Goal: Transaction & Acquisition: Purchase product/service

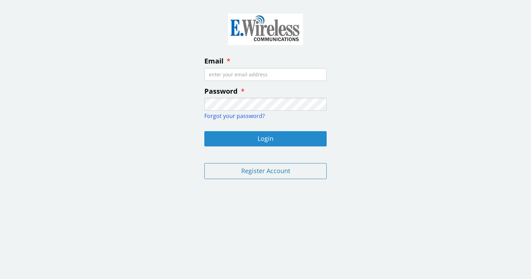
type input "[EMAIL_ADDRESS][DOMAIN_NAME]"
click at [261, 142] on button "Login" at bounding box center [265, 138] width 122 height 15
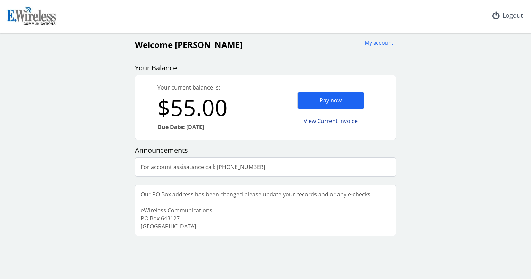
click at [329, 120] on div "View Current Invoice" at bounding box center [330, 121] width 67 height 16
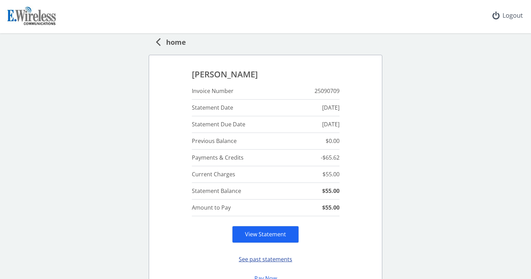
scroll to position [67, 0]
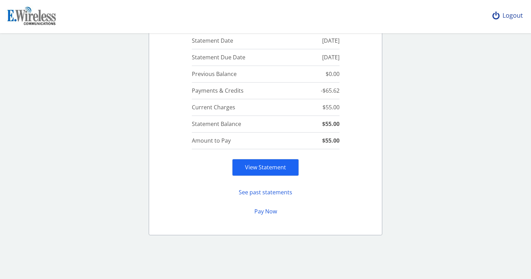
click at [498, 16] on icon at bounding box center [495, 16] width 7 height 6
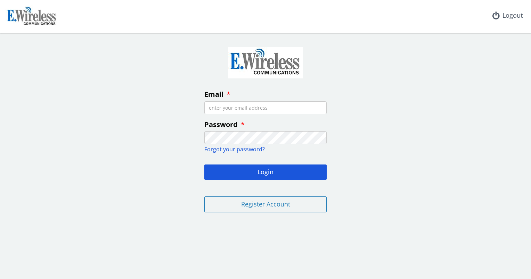
type input "[EMAIL_ADDRESS][DOMAIN_NAME]"
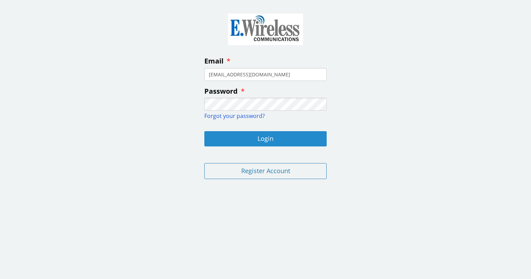
drag, startPoint x: 268, startPoint y: 137, endPoint x: 279, endPoint y: 113, distance: 26.6
click at [268, 135] on button "Login" at bounding box center [265, 138] width 122 height 15
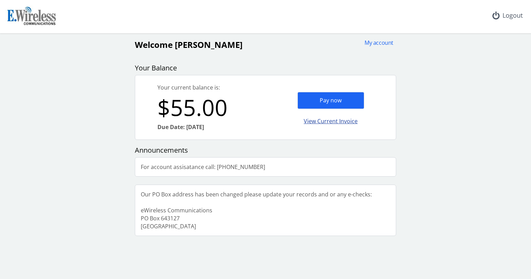
click at [328, 123] on div "View Current Invoice" at bounding box center [330, 121] width 67 height 16
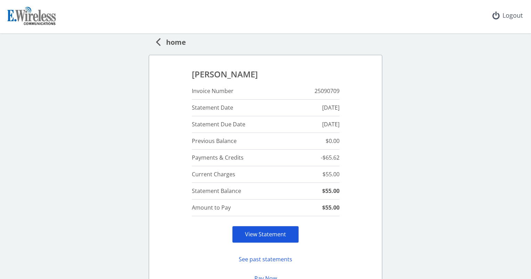
click at [271, 235] on link "View Statement" at bounding box center [265, 235] width 41 height 8
click at [41, 21] on img at bounding box center [32, 17] width 53 height 22
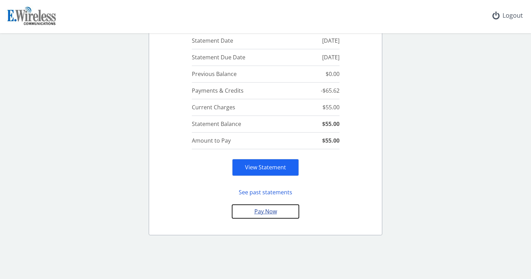
click at [254, 211] on button "Pay Now" at bounding box center [265, 212] width 67 height 14
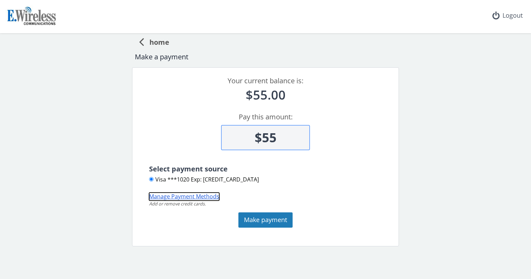
click at [194, 198] on button "Manage Payment Methods" at bounding box center [184, 197] width 70 height 8
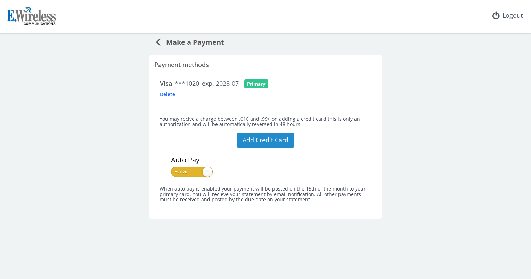
click at [262, 141] on button "Add Credit Card" at bounding box center [265, 140] width 57 height 15
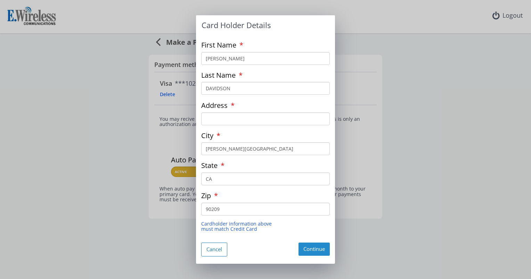
click at [316, 250] on button "Continue" at bounding box center [314, 249] width 31 height 13
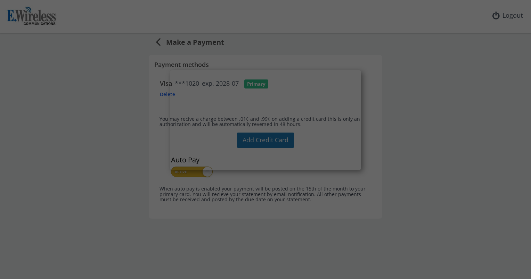
click at [74, 116] on div at bounding box center [265, 139] width 531 height 279
click at [433, 76] on div at bounding box center [265, 139] width 531 height 279
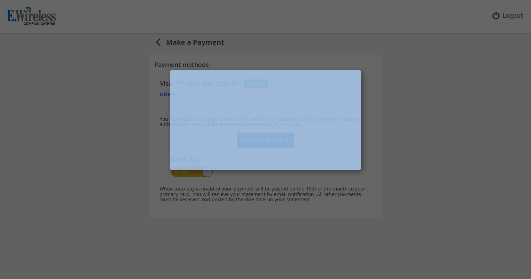
drag, startPoint x: 434, startPoint y: 76, endPoint x: 414, endPoint y: 82, distance: 21.7
click at [435, 76] on div at bounding box center [265, 139] width 531 height 279
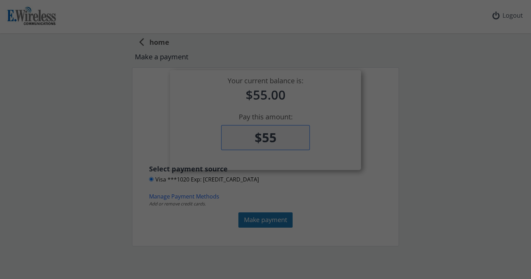
click at [114, 91] on div at bounding box center [265, 139] width 531 height 279
click at [114, 90] on div at bounding box center [265, 139] width 531 height 279
click at [115, 90] on div at bounding box center [265, 139] width 531 height 279
drag, startPoint x: 325, startPoint y: 210, endPoint x: 275, endPoint y: 179, distance: 58.5
click at [324, 209] on div at bounding box center [265, 139] width 531 height 279
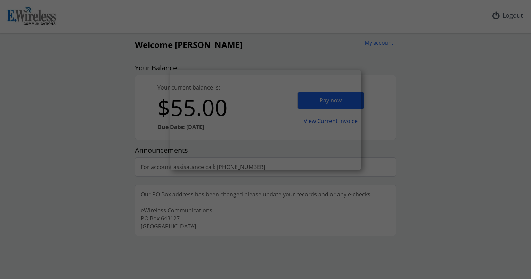
click at [375, 66] on div at bounding box center [265, 139] width 531 height 279
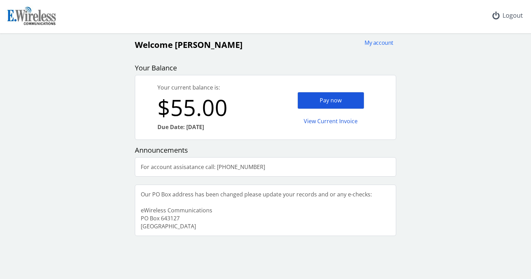
click at [324, 102] on div "Pay now" at bounding box center [330, 100] width 67 height 17
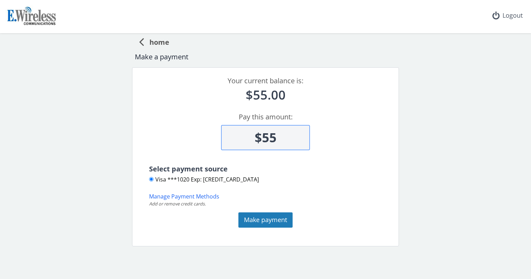
click at [91, 173] on div "home Make a payment Your current balance is: $55.00 Pay this amount: $55 Select…" at bounding box center [265, 139] width 525 height 213
click at [193, 198] on button "Manage Payment Methods" at bounding box center [184, 197] width 70 height 8
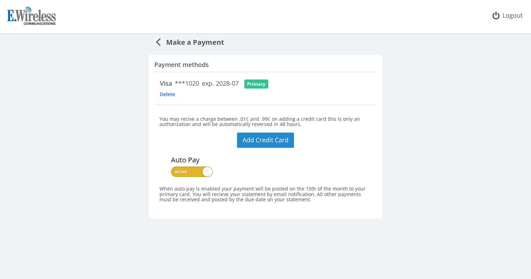
click at [269, 141] on button "Add Credit Card" at bounding box center [265, 140] width 57 height 15
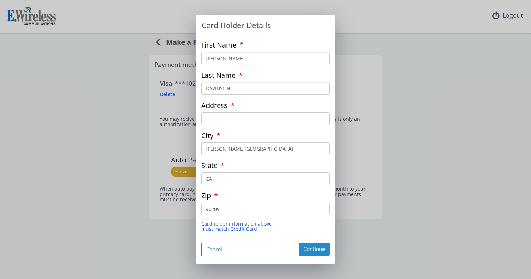
click at [315, 250] on button "Continue" at bounding box center [314, 249] width 31 height 13
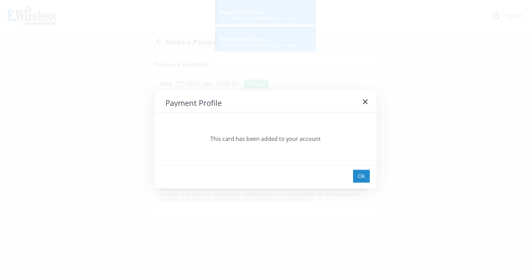
click at [361, 179] on div "Ok" at bounding box center [361, 176] width 17 height 13
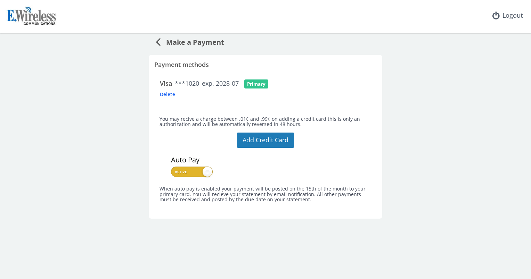
click at [172, 95] on span "Delete" at bounding box center [179, 94] width 38 height 7
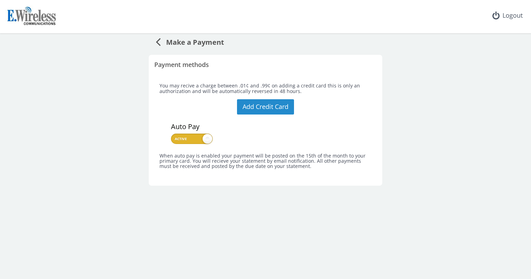
click at [262, 104] on button "Add Credit Card" at bounding box center [265, 106] width 57 height 15
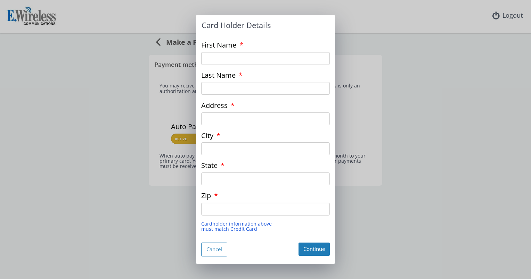
type input "[PERSON_NAME]"
type input "DAVIDSON"
type input "[PERSON_NAME][GEOGRAPHIC_DATA]"
type input "CA"
type input "90209"
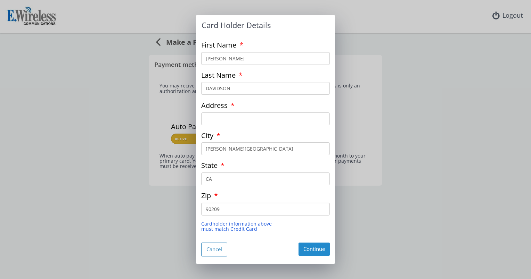
click at [322, 250] on button "Continue" at bounding box center [314, 249] width 31 height 13
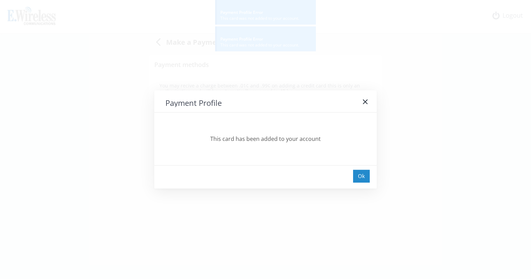
click at [357, 176] on div "Ok" at bounding box center [361, 176] width 17 height 13
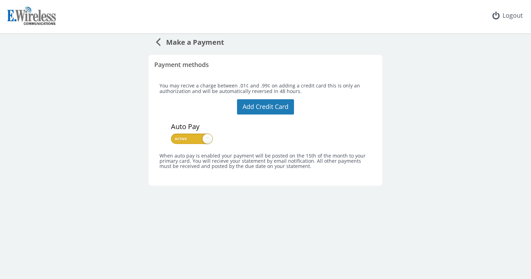
click at [341, 122] on div "Auto Pay" at bounding box center [274, 135] width 206 height 26
click at [156, 42] on icon at bounding box center [158, 42] width 5 height 14
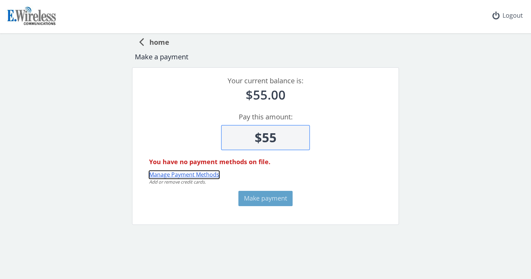
click at [202, 175] on button "Manage Payment Methods" at bounding box center [184, 175] width 70 height 8
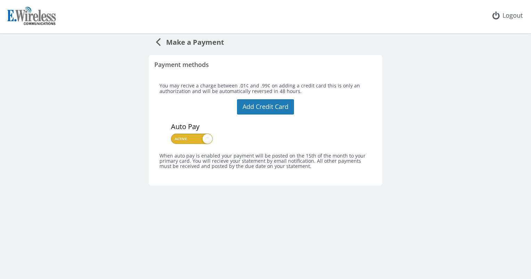
click at [186, 134] on span at bounding box center [192, 139] width 42 height 10
click at [175, 135] on input "checkbox" at bounding box center [173, 137] width 5 height 5
click at [186, 140] on span at bounding box center [192, 139] width 42 height 10
click at [175, 140] on input "checkbox" at bounding box center [173, 137] width 5 height 5
checkbox input "true"
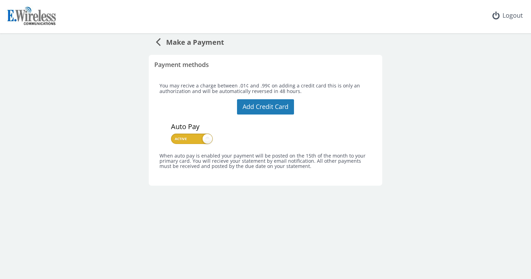
click at [163, 45] on span "Make a Payment" at bounding box center [193, 41] width 64 height 13
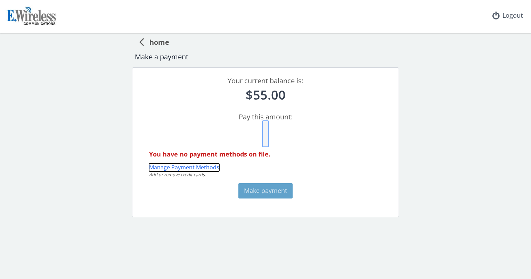
click at [179, 170] on button "Manage Payment Methods" at bounding box center [184, 168] width 70 height 8
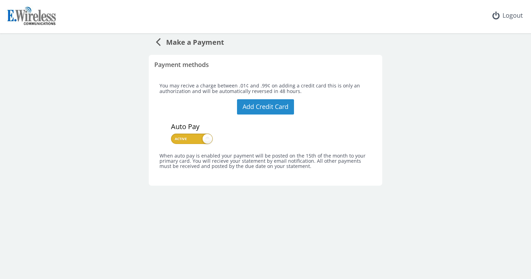
click at [258, 104] on button "Add Credit Card" at bounding box center [265, 106] width 57 height 15
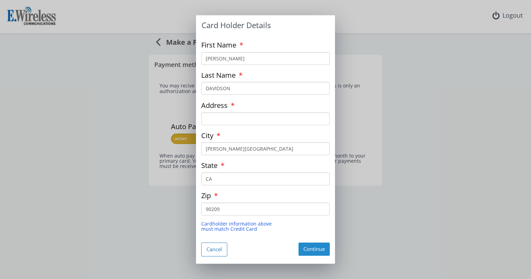
click at [310, 250] on button "Continue" at bounding box center [314, 249] width 31 height 13
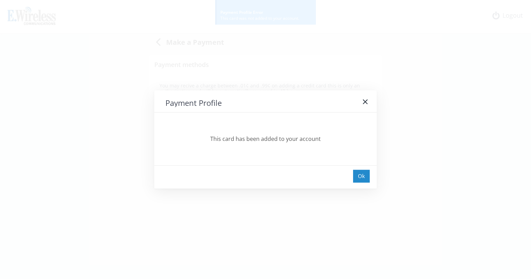
click at [368, 178] on div "Ok" at bounding box center [361, 176] width 17 height 13
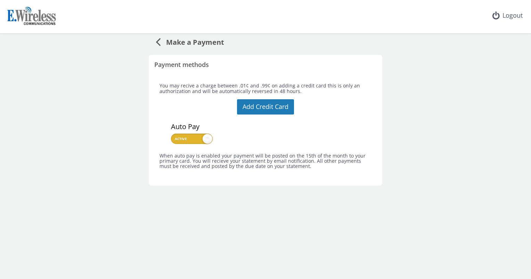
click at [196, 43] on span "Make a Payment" at bounding box center [193, 41] width 64 height 13
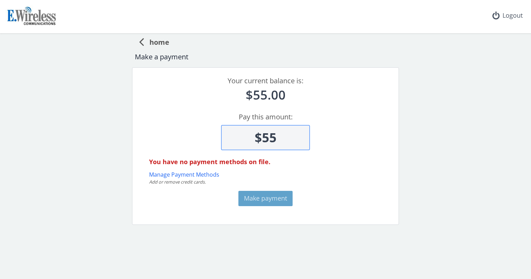
click at [142, 42] on icon at bounding box center [141, 42] width 5 height 14
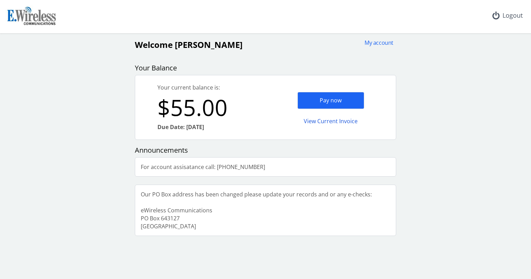
click at [326, 103] on div "Pay now" at bounding box center [330, 100] width 67 height 17
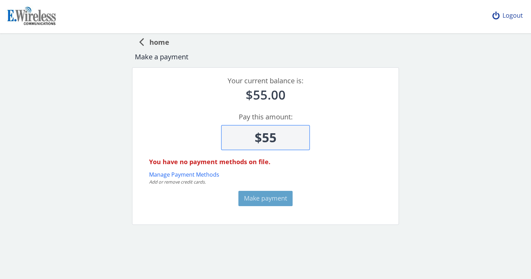
click at [515, 13] on div "Logout" at bounding box center [507, 15] width 41 height 31
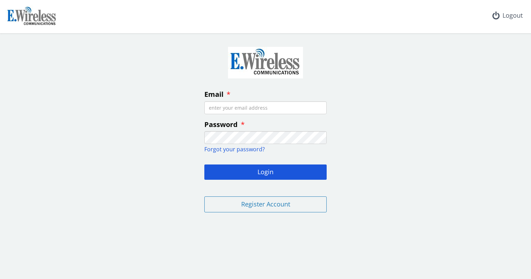
type input "[EMAIL_ADDRESS][DOMAIN_NAME]"
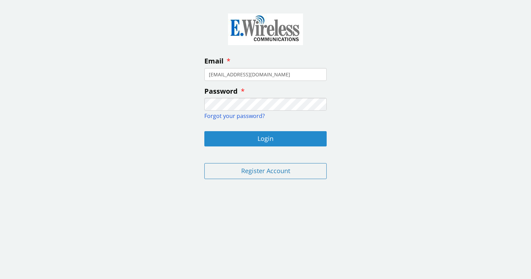
click at [263, 136] on button "Login" at bounding box center [265, 138] width 122 height 15
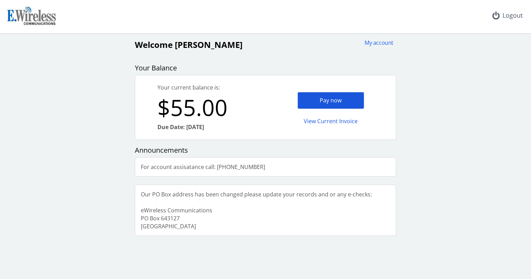
drag, startPoint x: 327, startPoint y: 87, endPoint x: 324, endPoint y: 94, distance: 8.1
click at [327, 89] on div "Pay now View Current Invoice" at bounding box center [330, 107] width 130 height 64
click at [324, 95] on div "Pay now" at bounding box center [330, 100] width 67 height 17
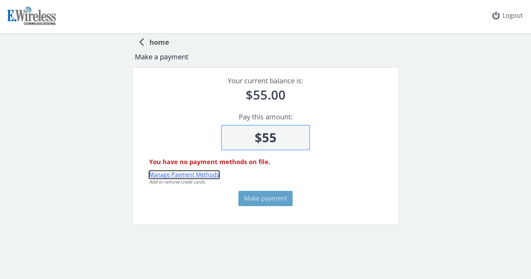
click at [190, 175] on button "Manage Payment Methods" at bounding box center [184, 175] width 70 height 8
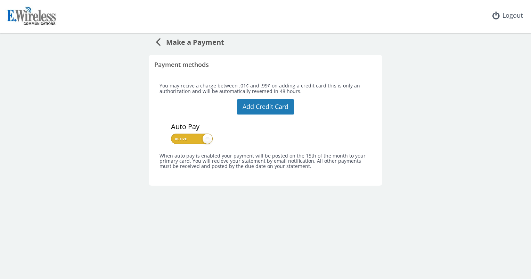
click at [196, 140] on span at bounding box center [192, 139] width 42 height 10
click at [175, 140] on input "checkbox" at bounding box center [173, 137] width 5 height 5
click at [196, 140] on span at bounding box center [192, 139] width 42 height 10
click at [175, 140] on input "checkbox" at bounding box center [173, 137] width 5 height 5
checkbox input "true"
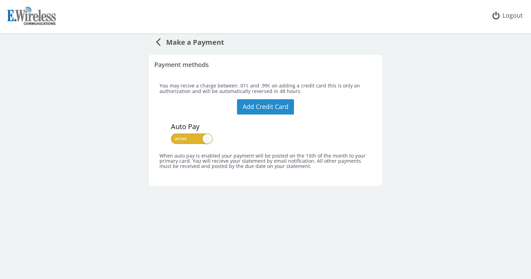
click at [280, 108] on button "Add Credit Card" at bounding box center [265, 106] width 57 height 15
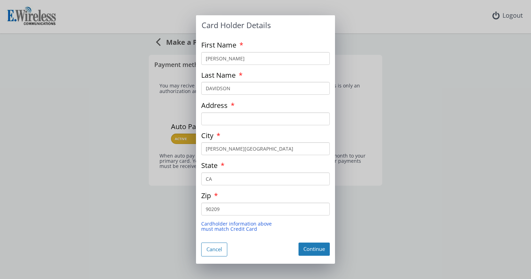
click at [240, 115] on input "Address" at bounding box center [265, 119] width 129 height 13
type input "[STREET_ADDRESS][PERSON_NAME]"
click at [232, 205] on input "90209" at bounding box center [265, 209] width 129 height 13
type input "90211"
click at [314, 248] on button "Continue" at bounding box center [314, 249] width 31 height 13
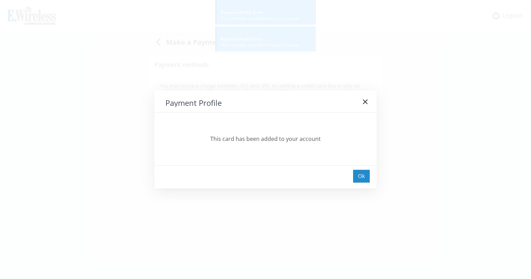
click at [363, 175] on div "Ok" at bounding box center [361, 176] width 17 height 13
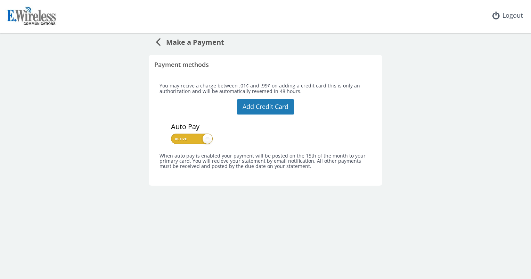
click at [170, 42] on span "Make a Payment" at bounding box center [193, 41] width 64 height 13
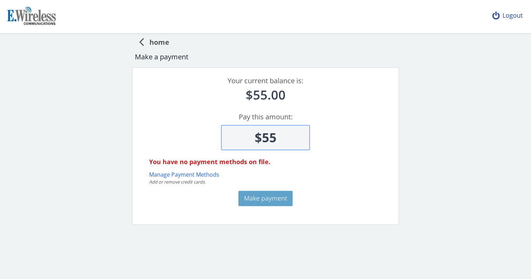
click at [508, 17] on div "Logout" at bounding box center [507, 15] width 41 height 31
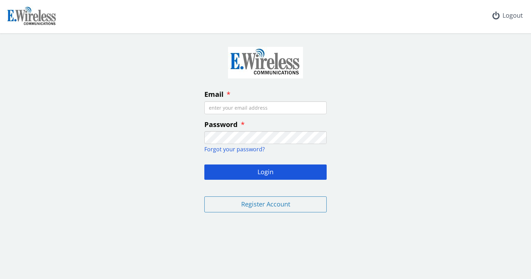
type input "[EMAIL_ADDRESS][DOMAIN_NAME]"
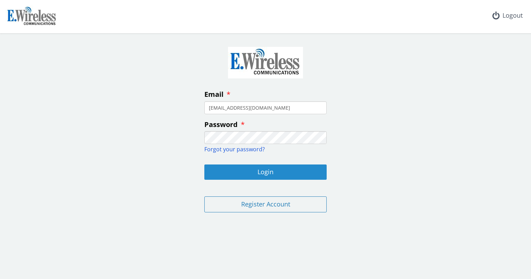
click at [273, 168] on button "Login" at bounding box center [265, 172] width 122 height 15
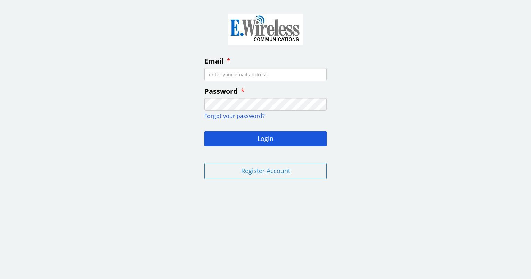
type input "[EMAIL_ADDRESS][DOMAIN_NAME]"
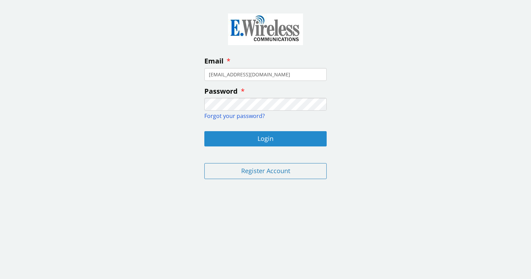
click at [272, 133] on button "Login" at bounding box center [265, 138] width 122 height 15
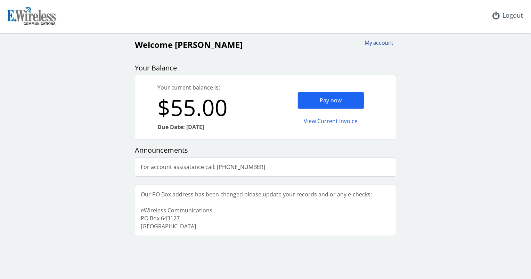
click at [382, 44] on div "My account" at bounding box center [376, 43] width 33 height 8
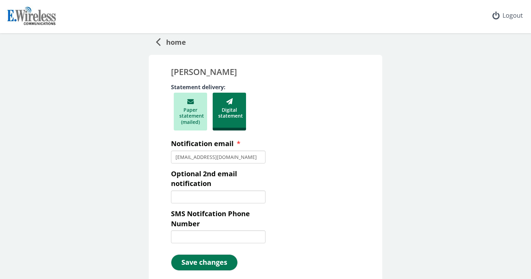
scroll to position [35, 0]
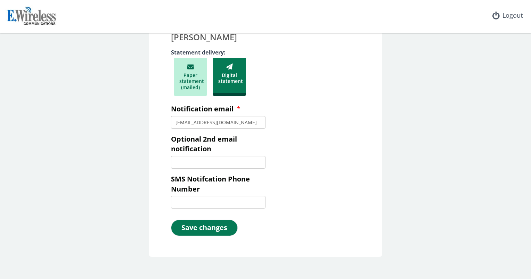
click at [229, 120] on input "ebox5026@gmail.com" at bounding box center [218, 122] width 95 height 13
drag, startPoint x: 228, startPoint y: 122, endPoint x: 128, endPoint y: 125, distance: 100.1
click at [126, 131] on div "home ROBERT DAVIDSON Statement delivery: Paper statement (mailed) Digital state…" at bounding box center [265, 128] width 525 height 259
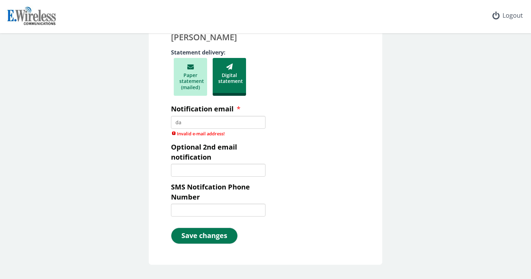
type input "d"
type input "[EMAIL_ADDRESS][DOMAIN_NAME]"
type input "3103100661"
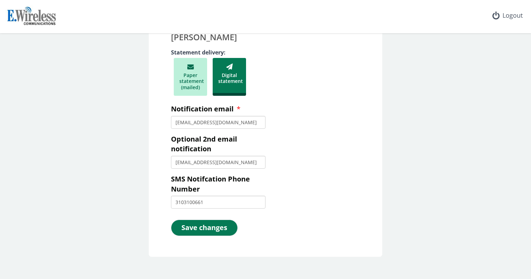
click at [219, 162] on input "[EMAIL_ADDRESS][DOMAIN_NAME]" at bounding box center [218, 162] width 95 height 13
drag, startPoint x: 219, startPoint y: 162, endPoint x: 144, endPoint y: 155, distance: 75.4
click at [144, 155] on div "home ROBERT DAVIDSON Statement delivery: Paper statement (mailed) Digital state…" at bounding box center [265, 128] width 525 height 259
click at [213, 228] on button "Save changes" at bounding box center [204, 228] width 67 height 16
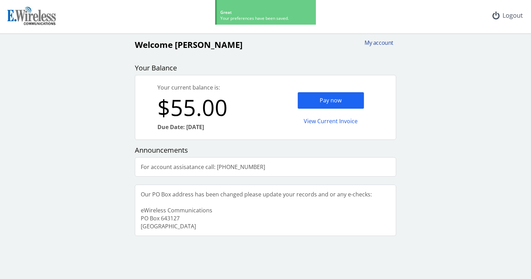
click at [386, 41] on div "My account" at bounding box center [376, 43] width 33 height 8
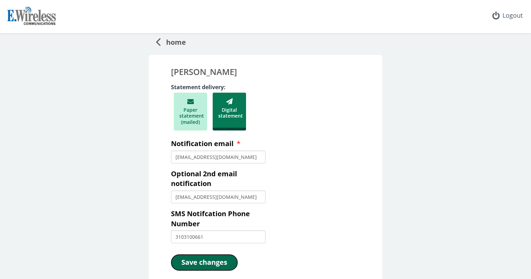
click at [209, 267] on button "Save changes" at bounding box center [204, 263] width 67 height 16
click at [213, 259] on button "Save changes" at bounding box center [204, 263] width 67 height 16
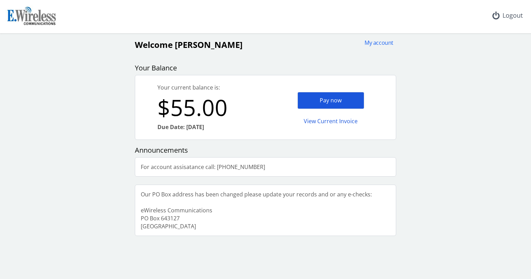
click at [326, 98] on div "Pay now" at bounding box center [330, 100] width 67 height 17
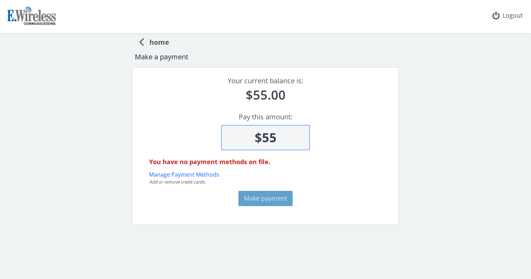
click at [250, 159] on h3 "You have no payment methods on file." at bounding box center [271, 162] width 244 height 7
click at [251, 159] on h3 "You have no payment methods on file." at bounding box center [271, 162] width 244 height 7
click at [196, 173] on button "Manage Payment Methods" at bounding box center [184, 175] width 70 height 8
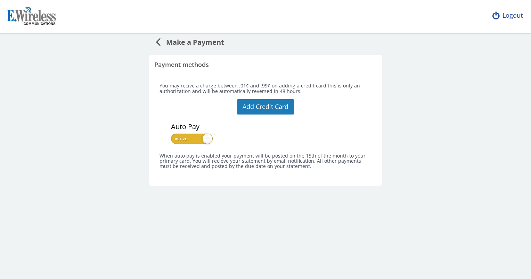
click at [511, 18] on div "Logout" at bounding box center [507, 15] width 41 height 31
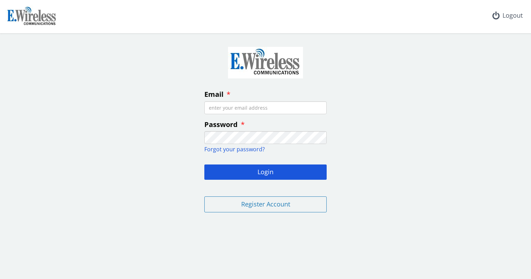
type input "[EMAIL_ADDRESS][DOMAIN_NAME]"
